Goal: Task Accomplishment & Management: Manage account settings

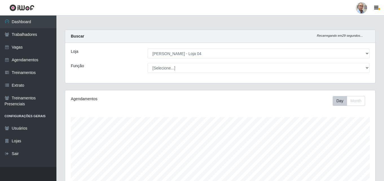
select select "251"
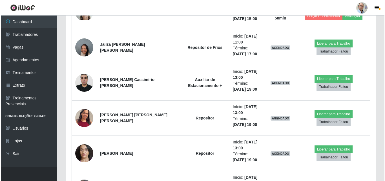
scroll to position [685, 0]
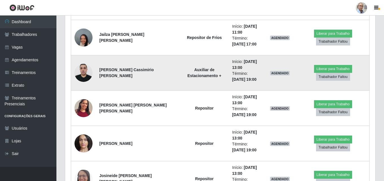
click at [85, 74] on img at bounding box center [83, 73] width 18 height 24
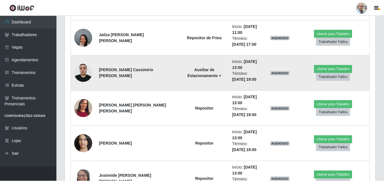
scroll to position [117, 307]
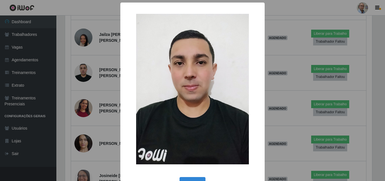
click at [104, 83] on div "× OK Cancel" at bounding box center [192, 90] width 385 height 181
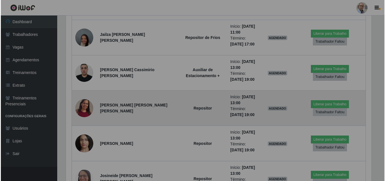
scroll to position [117, 310]
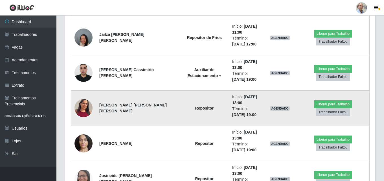
click at [86, 109] on img at bounding box center [83, 108] width 18 height 39
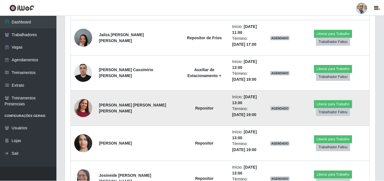
scroll to position [117, 307]
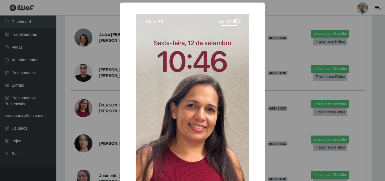
click at [96, 100] on div "× OK Cancel" at bounding box center [192, 90] width 385 height 181
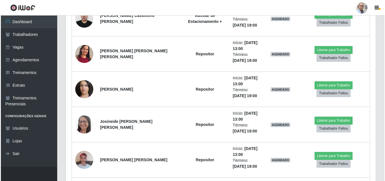
scroll to position [742, 0]
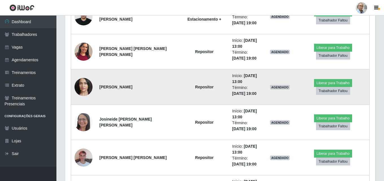
click at [84, 88] on img at bounding box center [83, 87] width 18 height 38
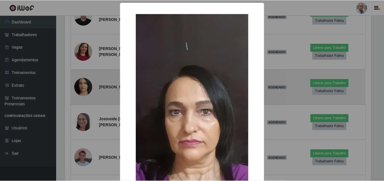
scroll to position [117, 307]
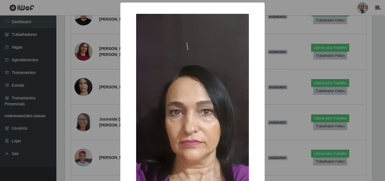
click at [100, 101] on div "× OK Cancel" at bounding box center [192, 90] width 385 height 181
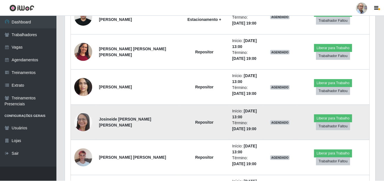
scroll to position [117, 310]
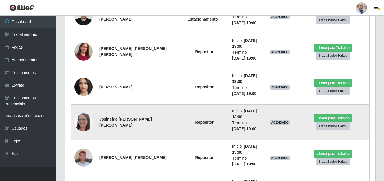
click at [81, 119] on img at bounding box center [83, 122] width 18 height 24
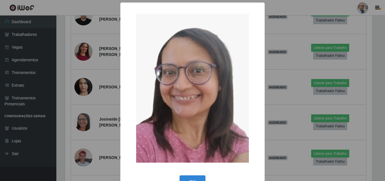
click at [95, 110] on div "× OK Cancel" at bounding box center [192, 90] width 385 height 181
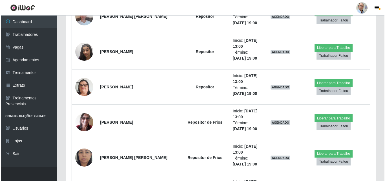
scroll to position [911, 0]
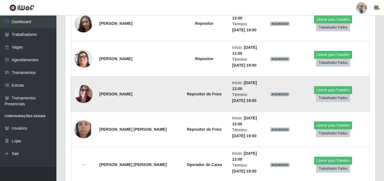
click at [82, 97] on img at bounding box center [83, 94] width 18 height 24
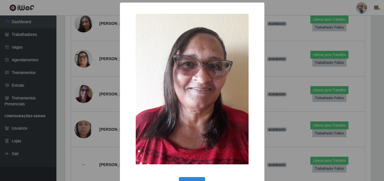
scroll to position [0, 0]
click at [100, 111] on div "× OK Cancel" at bounding box center [192, 90] width 385 height 181
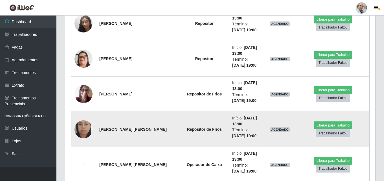
click at [84, 126] on img at bounding box center [83, 129] width 18 height 40
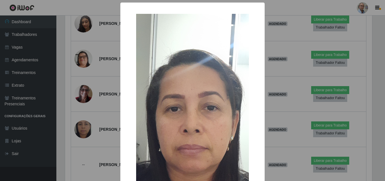
click at [97, 122] on div "× OK Cancel" at bounding box center [192, 90] width 385 height 181
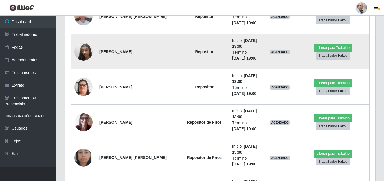
click at [81, 50] on img at bounding box center [83, 52] width 18 height 32
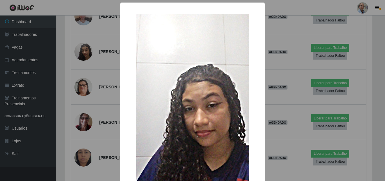
click at [103, 89] on div "× OK Cancel" at bounding box center [192, 90] width 385 height 181
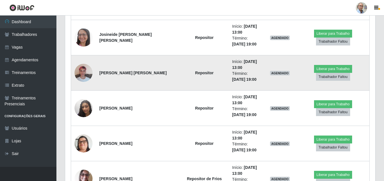
click at [80, 76] on img at bounding box center [83, 73] width 18 height 24
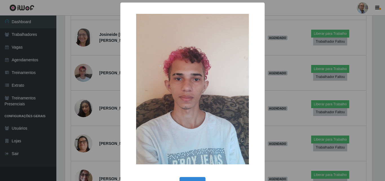
click at [86, 92] on div "× OK Cancel" at bounding box center [192, 90] width 385 height 181
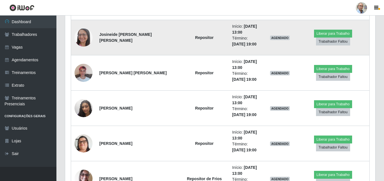
click at [84, 42] on img at bounding box center [83, 38] width 18 height 24
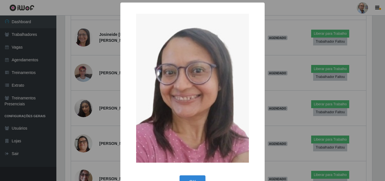
click at [94, 67] on div "× OK Cancel" at bounding box center [192, 90] width 385 height 181
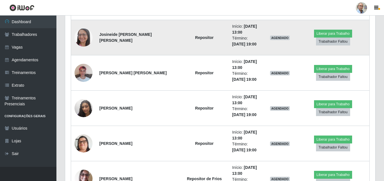
click at [82, 37] on img at bounding box center [83, 38] width 18 height 24
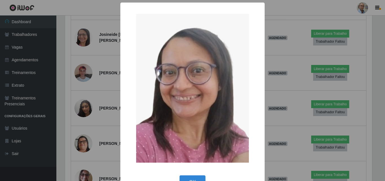
click at [94, 65] on div "× OK Cancel" at bounding box center [192, 90] width 385 height 181
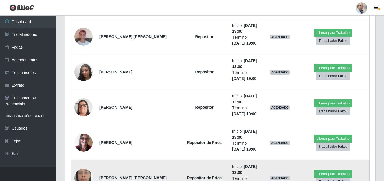
scroll to position [855, 0]
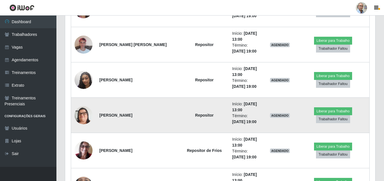
click at [85, 114] on img at bounding box center [83, 115] width 18 height 32
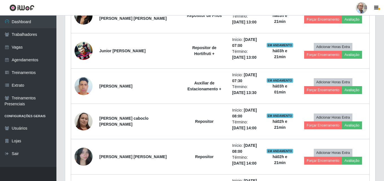
scroll to position [291, 0]
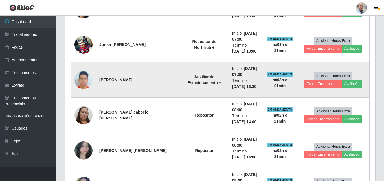
click at [83, 81] on img at bounding box center [83, 80] width 18 height 32
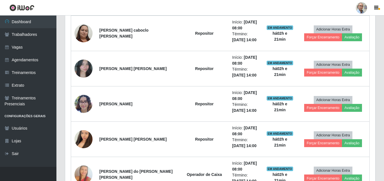
scroll to position [375, 0]
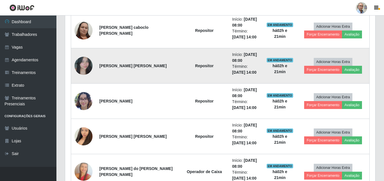
click at [82, 65] on img at bounding box center [83, 66] width 18 height 32
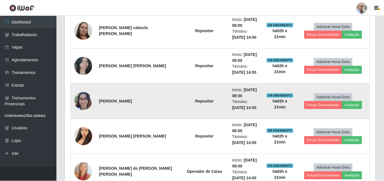
scroll to position [117, 310]
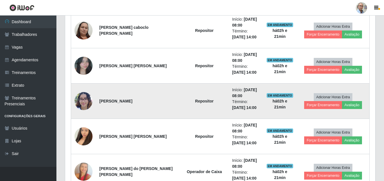
click at [84, 100] on img at bounding box center [83, 101] width 18 height 24
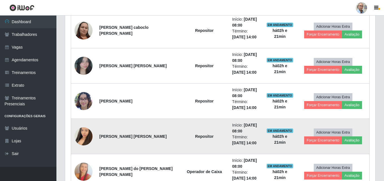
click at [81, 137] on img at bounding box center [83, 136] width 18 height 32
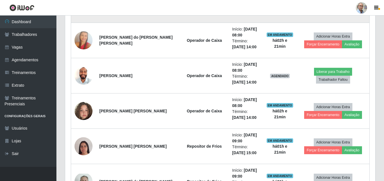
scroll to position [516, 0]
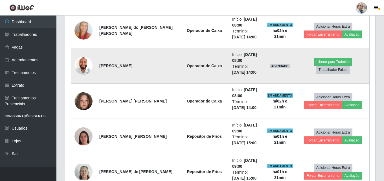
click at [80, 62] on img at bounding box center [83, 66] width 18 height 24
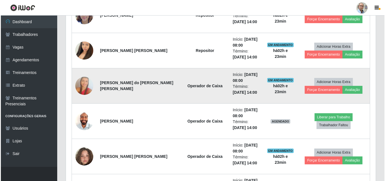
scroll to position [460, 0]
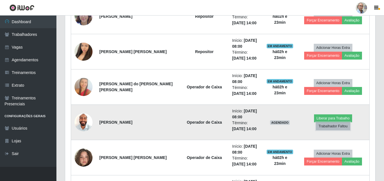
click at [349, 124] on button "Trabalhador Faltou" at bounding box center [333, 126] width 34 height 8
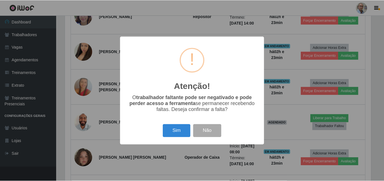
scroll to position [117, 307]
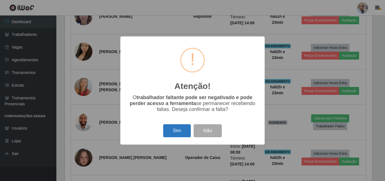
click at [178, 132] on button "Sim" at bounding box center [176, 130] width 27 height 13
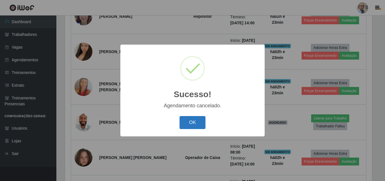
click at [191, 126] on button "OK" at bounding box center [193, 122] width 26 height 13
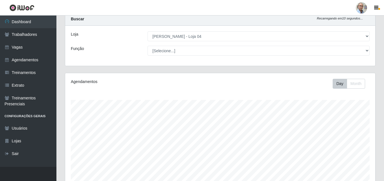
scroll to position [0, 0]
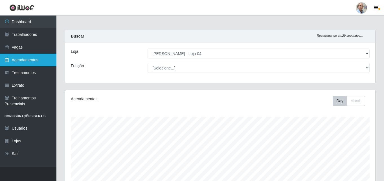
click at [29, 59] on link "Agendamentos" at bounding box center [28, 60] width 56 height 13
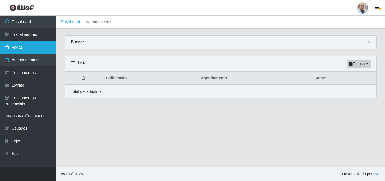
click at [27, 48] on link "Vagas" at bounding box center [28, 47] width 56 height 13
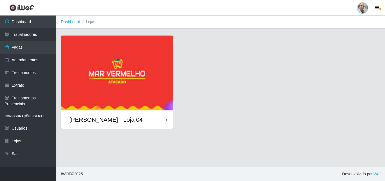
click at [107, 89] on img at bounding box center [117, 73] width 112 height 75
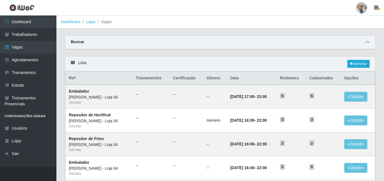
click at [365, 40] on span at bounding box center [367, 42] width 7 height 6
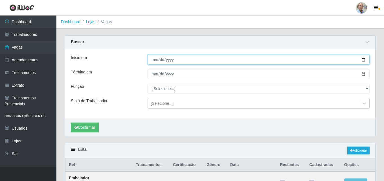
click at [363, 58] on input "Início em" at bounding box center [258, 60] width 222 height 10
type input "[DATE]"
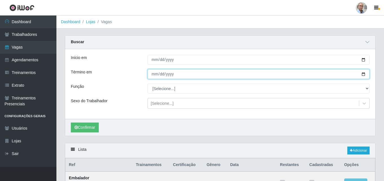
click at [173, 76] on input "Término em" at bounding box center [258, 74] width 222 height 10
click at [364, 74] on input "Término em" at bounding box center [258, 74] width 222 height 10
type input "[DATE]"
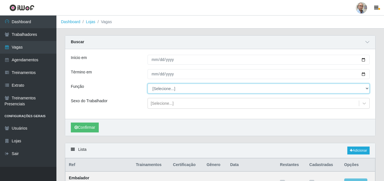
click at [164, 87] on select "[Selecione...] ASG ASG + ASG ++ Auxiliar de Depósito Auxiliar de Depósito + Aux…" at bounding box center [258, 88] width 222 height 10
select select "22"
click at [147, 84] on select "[Selecione...] ASG ASG + ASG ++ Auxiliar de Depósito Auxiliar de Depósito + Aux…" at bounding box center [258, 88] width 222 height 10
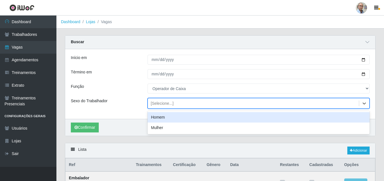
click at [164, 107] on div "[Selecione...]" at bounding box center [253, 103] width 211 height 9
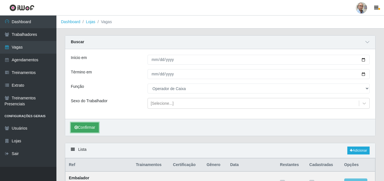
click at [88, 126] on button "Confirmar" at bounding box center [85, 127] width 28 height 10
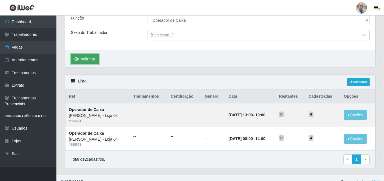
scroll to position [76, 0]
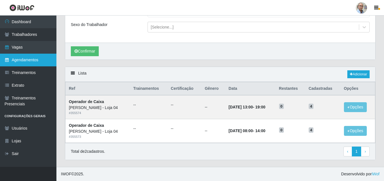
click at [35, 60] on link "Agendamentos" at bounding box center [28, 60] width 56 height 13
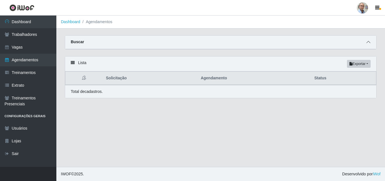
click at [368, 41] on icon at bounding box center [369, 42] width 4 height 4
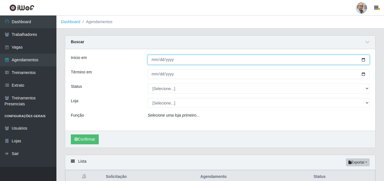
click at [366, 58] on input "Início em" at bounding box center [258, 60] width 222 height 10
click at [365, 58] on input "Início em" at bounding box center [258, 60] width 222 height 10
type input "[DATE]"
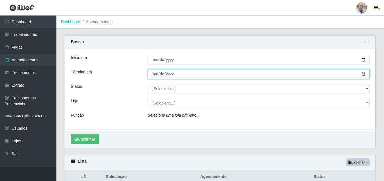
click at [363, 74] on input "Término em" at bounding box center [258, 74] width 222 height 10
type input "[DATE]"
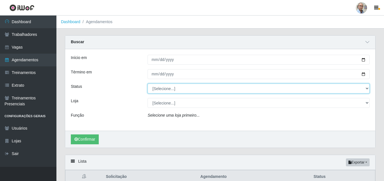
click at [365, 89] on select "[Selecione...] AGENDADO AGUARDANDO LIBERAR EM ANDAMENTO EM REVISÃO FINALIZADO C…" at bounding box center [258, 88] width 222 height 10
select select "AGENDADO"
click at [147, 84] on select "[Selecione...] AGENDADO AGUARDANDO LIBERAR EM ANDAMENTO EM REVISÃO FINALIZADO C…" at bounding box center [258, 88] width 222 height 10
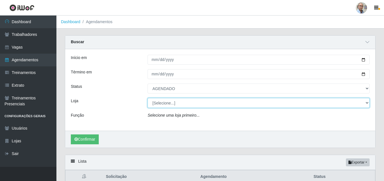
click at [167, 104] on select "[Selecione...] Mar Vermelho - Loja 04" at bounding box center [258, 103] width 222 height 10
select select "251"
click at [147, 98] on select "[Selecione...] Mar Vermelho - Loja 04" at bounding box center [258, 103] width 222 height 10
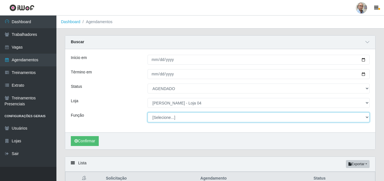
click at [169, 116] on select "[Selecione...] ASG ASG + ASG ++ Auxiliar de Depósito Auxiliar de Depósito + Aux…" at bounding box center [258, 117] width 222 height 10
select select "22"
click at [147, 113] on select "[Selecione...] ASG ASG + ASG ++ Auxiliar de Depósito Auxiliar de Depósito + Aux…" at bounding box center [258, 117] width 222 height 10
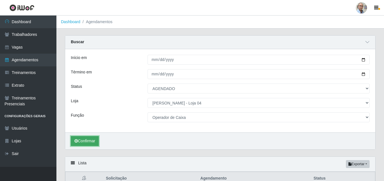
click at [83, 140] on button "Confirmar" at bounding box center [85, 141] width 28 height 10
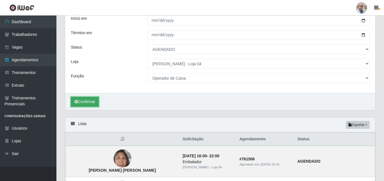
scroll to position [39, 0]
click at [87, 99] on button "Confirmar" at bounding box center [85, 102] width 28 height 10
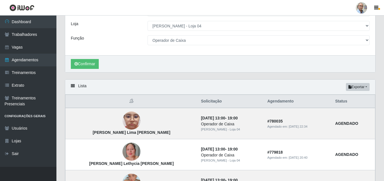
scroll to position [10, 0]
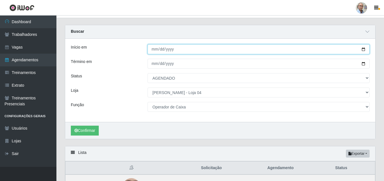
click at [363, 50] on input "[DATE]" at bounding box center [258, 49] width 222 height 10
type input "[DATE]"
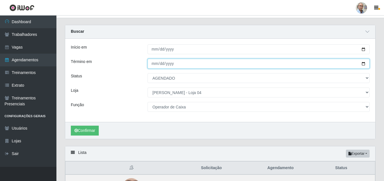
click at [364, 64] on input "[DATE]" at bounding box center [258, 64] width 222 height 10
type input "[DATE]"
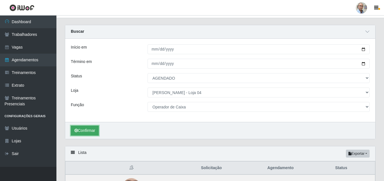
click at [87, 131] on button "Confirmar" at bounding box center [85, 130] width 28 height 10
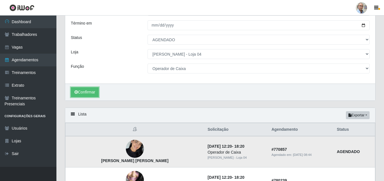
scroll to position [10, 0]
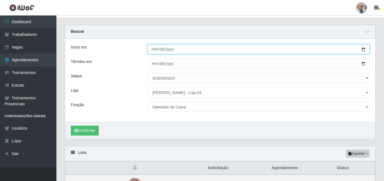
click at [363, 48] on input "[DATE]" at bounding box center [258, 49] width 222 height 10
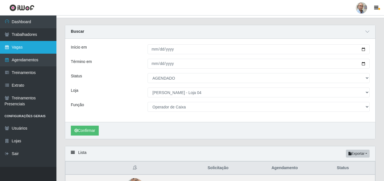
click at [30, 51] on link "Vagas" at bounding box center [28, 47] width 56 height 13
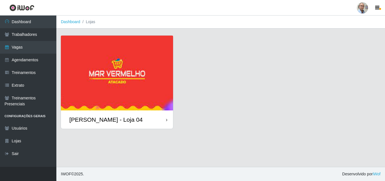
click at [100, 98] on img at bounding box center [117, 73] width 112 height 75
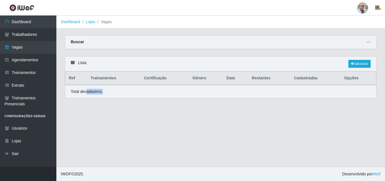
click at [100, 98] on div "Lista Adicionar Ref Trainamentos Certificação Gênero Data Restantes Cadastradas…" at bounding box center [221, 77] width 312 height 42
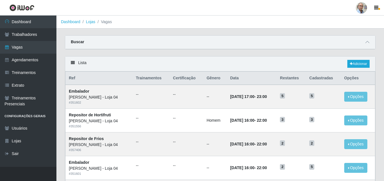
click at [367, 46] on div "Buscar" at bounding box center [220, 43] width 310 height 14
click at [367, 44] on icon at bounding box center [367, 42] width 4 height 4
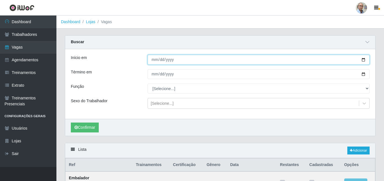
click at [364, 60] on input "Início em" at bounding box center [258, 60] width 222 height 10
type input "[DATE]"
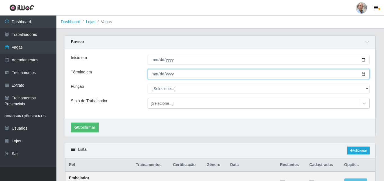
click at [361, 75] on input "Término em" at bounding box center [258, 74] width 222 height 10
type input "[DATE]"
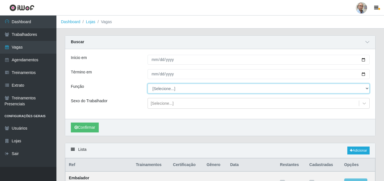
click at [162, 89] on select "[Selecione...] ASG ASG + ASG ++ Auxiliar de Depósito Auxiliar de Depósito + Aux…" at bounding box center [258, 88] width 222 height 10
select select "22"
click at [147, 84] on select "[Selecione...] ASG ASG + ASG ++ Auxiliar de Depósito Auxiliar de Depósito + Aux…" at bounding box center [258, 88] width 222 height 10
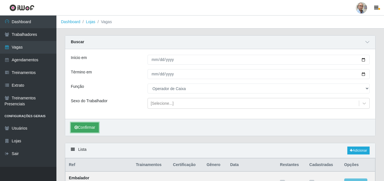
click at [83, 127] on button "Confirmar" at bounding box center [85, 127] width 28 height 10
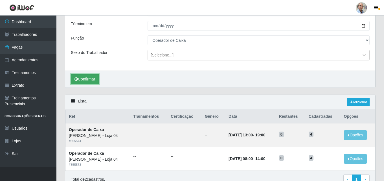
scroll to position [76, 0]
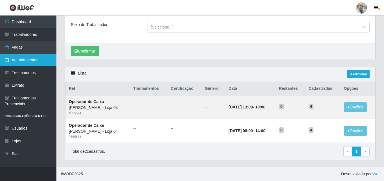
click at [24, 59] on link "Agendamentos" at bounding box center [28, 60] width 56 height 13
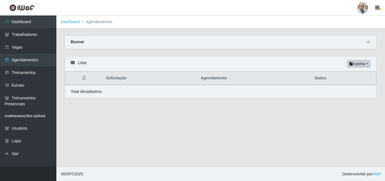
click at [368, 42] on icon at bounding box center [369, 42] width 4 height 4
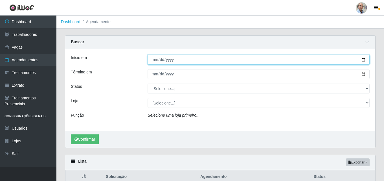
click at [364, 61] on input "Início em" at bounding box center [258, 60] width 222 height 10
type input "[DATE]"
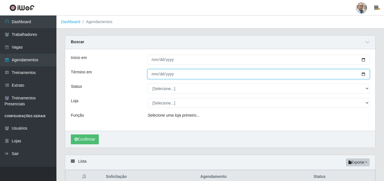
click at [364, 75] on input "Término em" at bounding box center [258, 74] width 222 height 10
type input "[DATE]"
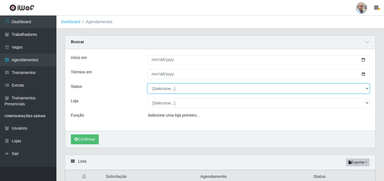
click at [365, 88] on select "[Selecione...] AGENDADO AGUARDANDO LIBERAR EM ANDAMENTO EM REVISÃO FINALIZADO C…" at bounding box center [258, 88] width 222 height 10
select select "CANCELADO"
click at [147, 84] on select "[Selecione...] AGENDADO AGUARDANDO LIBERAR EM ANDAMENTO EM REVISÃO FINALIZADO C…" at bounding box center [258, 88] width 222 height 10
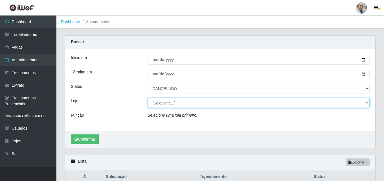
click at [161, 102] on select "[Selecione...] Mar Vermelho - Loja 04" at bounding box center [258, 103] width 222 height 10
select select "251"
click at [147, 98] on select "[Selecione...] Mar Vermelho - Loja 04" at bounding box center [258, 103] width 222 height 10
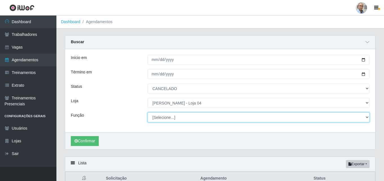
click at [154, 120] on select "[Selecione...] ASG ASG + ASG ++ Auxiliar de Depósito Auxiliar de Depósito + Aux…" at bounding box center [258, 117] width 222 height 10
select select "22"
click at [147, 113] on select "[Selecione...] ASG ASG + ASG ++ Auxiliar de Depósito Auxiliar de Depósito + Aux…" at bounding box center [258, 117] width 222 height 10
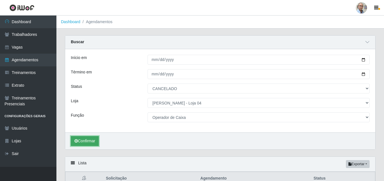
click at [88, 143] on button "Confirmar" at bounding box center [85, 141] width 28 height 10
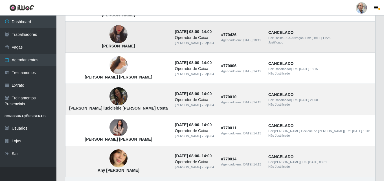
scroll to position [480, 0]
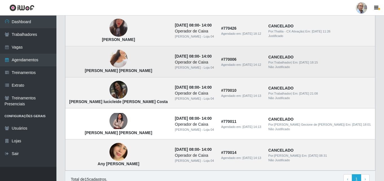
click at [109, 58] on img at bounding box center [118, 59] width 18 height 32
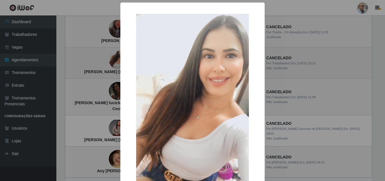
click at [109, 58] on div "× [PERSON_NAME] [PERSON_NAME] OK Cancel" at bounding box center [192, 90] width 385 height 181
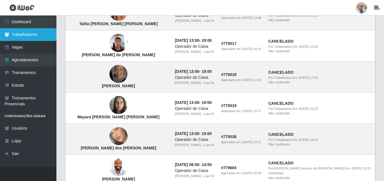
scroll to position [254, 0]
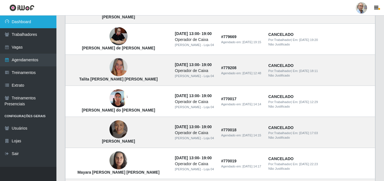
click at [25, 19] on link "Dashboard" at bounding box center [28, 22] width 56 height 13
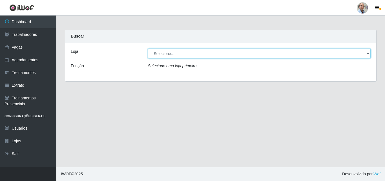
click at [167, 53] on select "[Selecione...] Mar Vermelho - Loja 04" at bounding box center [259, 53] width 223 height 10
select select "251"
click at [148, 48] on select "[Selecione...] Mar Vermelho - Loja 04" at bounding box center [259, 53] width 223 height 10
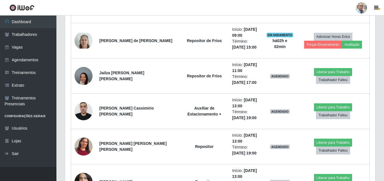
scroll to position [620, 0]
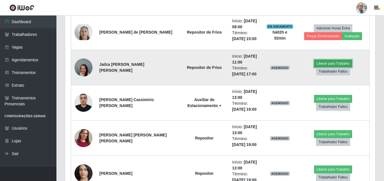
click at [314, 67] on button "Liberar para Trabalho" at bounding box center [333, 63] width 38 height 8
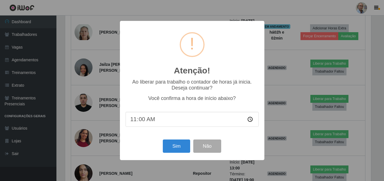
scroll to position [117, 307]
click at [171, 146] on button "Sim" at bounding box center [176, 145] width 27 height 13
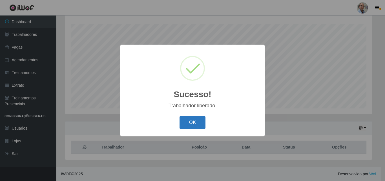
click at [185, 120] on button "OK" at bounding box center [193, 122] width 26 height 13
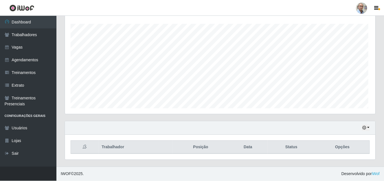
scroll to position [117, 310]
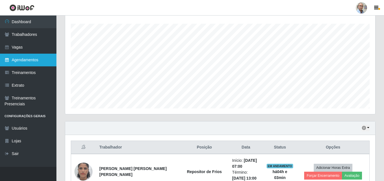
click at [33, 60] on link "Agendamentos" at bounding box center [28, 60] width 56 height 13
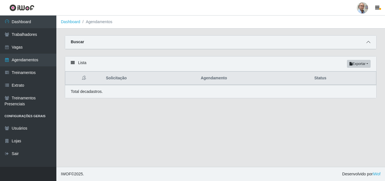
click at [369, 44] on icon at bounding box center [369, 42] width 4 height 4
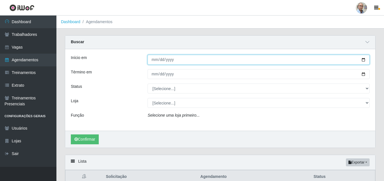
click at [364, 61] on input "Início em" at bounding box center [258, 60] width 222 height 10
type input "[DATE]"
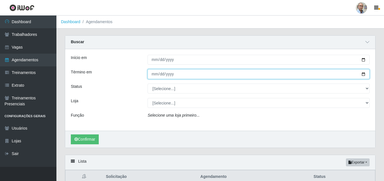
click at [363, 76] on input "Término em" at bounding box center [258, 74] width 222 height 10
type input "[DATE]"
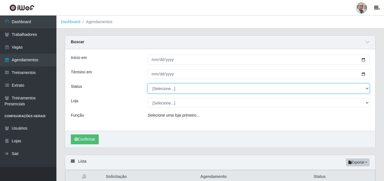
click at [367, 91] on select "[Selecione...] AGENDADO AGUARDANDO LIBERAR EM ANDAMENTO EM REVISÃO FINALIZADO C…" at bounding box center [258, 88] width 222 height 10
select select "AGENDADO"
click at [147, 84] on select "[Selecione...] AGENDADO AGUARDANDO LIBERAR EM ANDAMENTO EM REVISÃO FINALIZADO C…" at bounding box center [258, 88] width 222 height 10
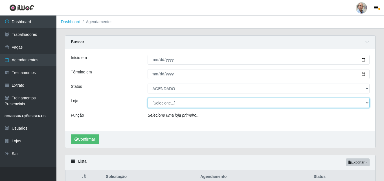
click at [172, 107] on select "[Selecione...] Mar Vermelho - Loja 04" at bounding box center [258, 103] width 222 height 10
select select "251"
click at [147, 98] on select "[Selecione...] Mar Vermelho - Loja 04" at bounding box center [258, 103] width 222 height 10
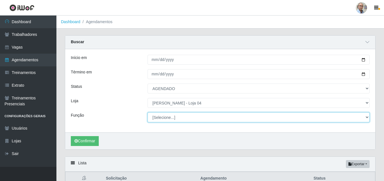
click at [166, 116] on select "[Selecione...] ASG ASG + ASG ++ Auxiliar de Depósito Auxiliar de Depósito + Aux…" at bounding box center [258, 117] width 222 height 10
select select "22"
click at [147, 113] on select "[Selecione...] ASG ASG + ASG ++ Auxiliar de Depósito Auxiliar de Depósito + Aux…" at bounding box center [258, 117] width 222 height 10
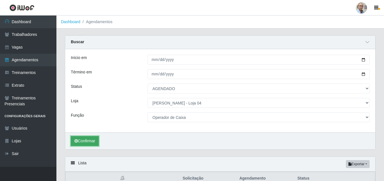
click at [85, 141] on button "Confirmar" at bounding box center [85, 141] width 28 height 10
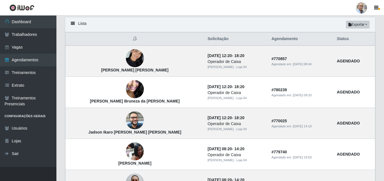
scroll to position [151, 0]
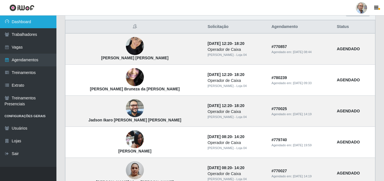
click at [14, 22] on link "Dashboard" at bounding box center [28, 22] width 56 height 13
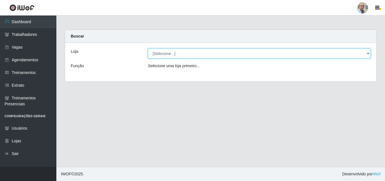
click at [188, 53] on select "[Selecione...] Mar Vermelho - Loja 04" at bounding box center [259, 53] width 223 height 10
select select "251"
click at [148, 48] on select "[Selecione...] Mar Vermelho - Loja 04" at bounding box center [259, 53] width 223 height 10
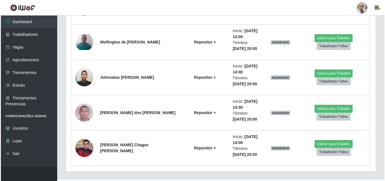
scroll to position [1186, 0]
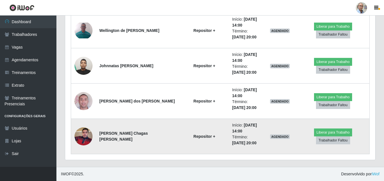
click at [85, 134] on img at bounding box center [83, 136] width 18 height 24
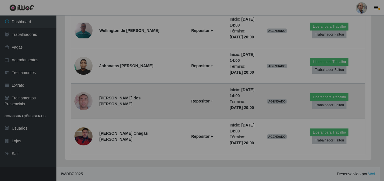
scroll to position [117, 310]
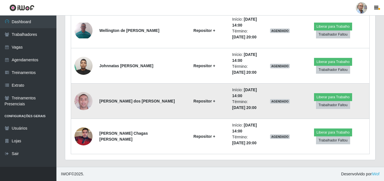
click at [84, 103] on img at bounding box center [83, 101] width 18 height 32
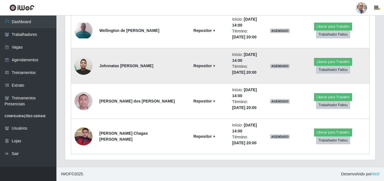
click at [83, 67] on img at bounding box center [83, 66] width 18 height 24
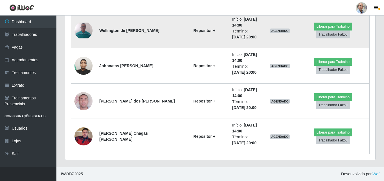
click at [82, 25] on img at bounding box center [83, 31] width 18 height 16
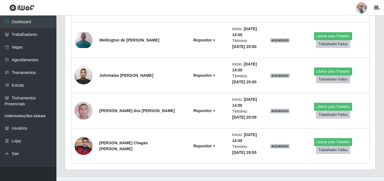
scroll to position [1186, 0]
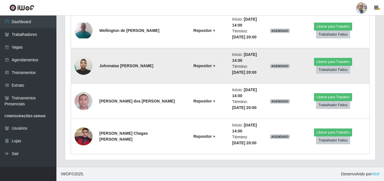
click at [82, 66] on img at bounding box center [83, 66] width 18 height 24
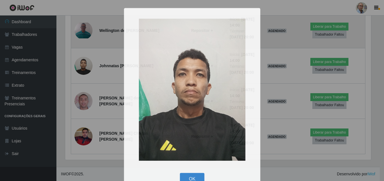
scroll to position [117, 310]
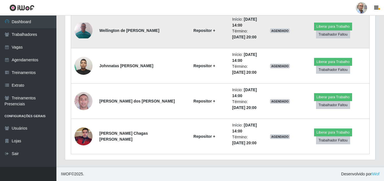
click at [86, 29] on img at bounding box center [83, 31] width 18 height 16
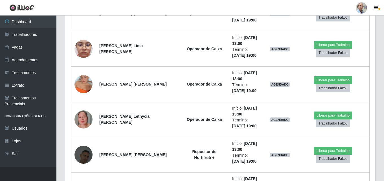
scroll to position [1017, 0]
